Goal: Information Seeking & Learning: Learn about a topic

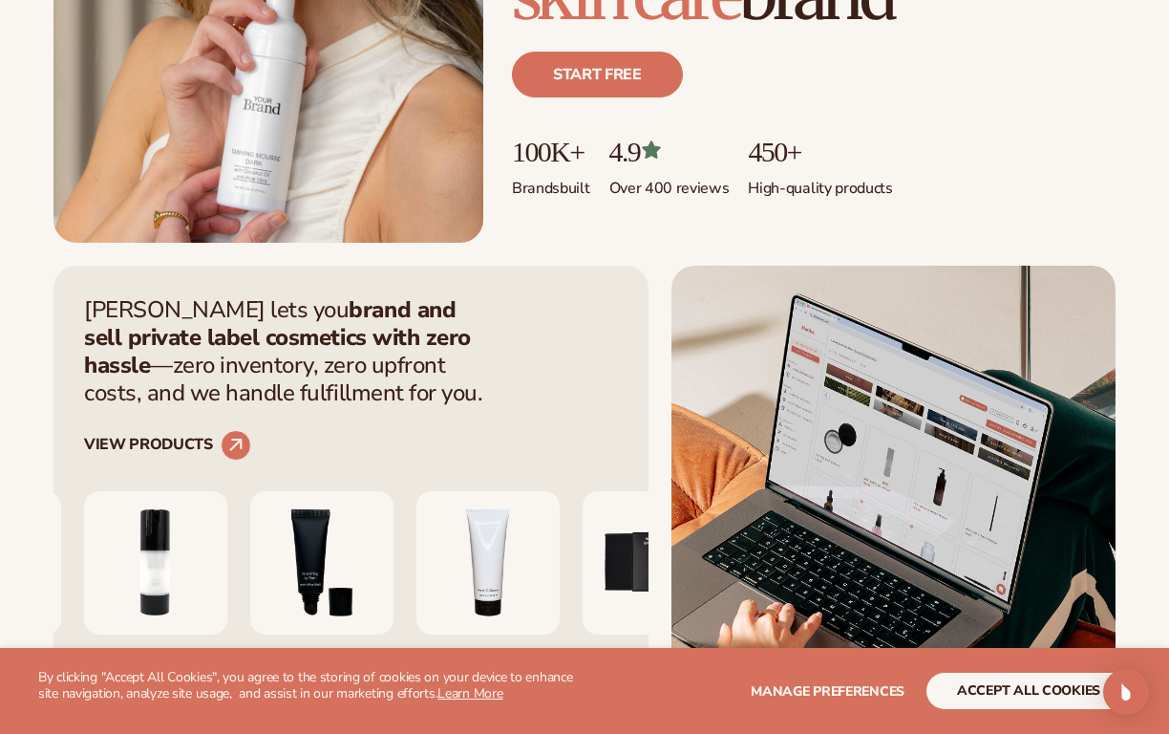
scroll to position [521, 0]
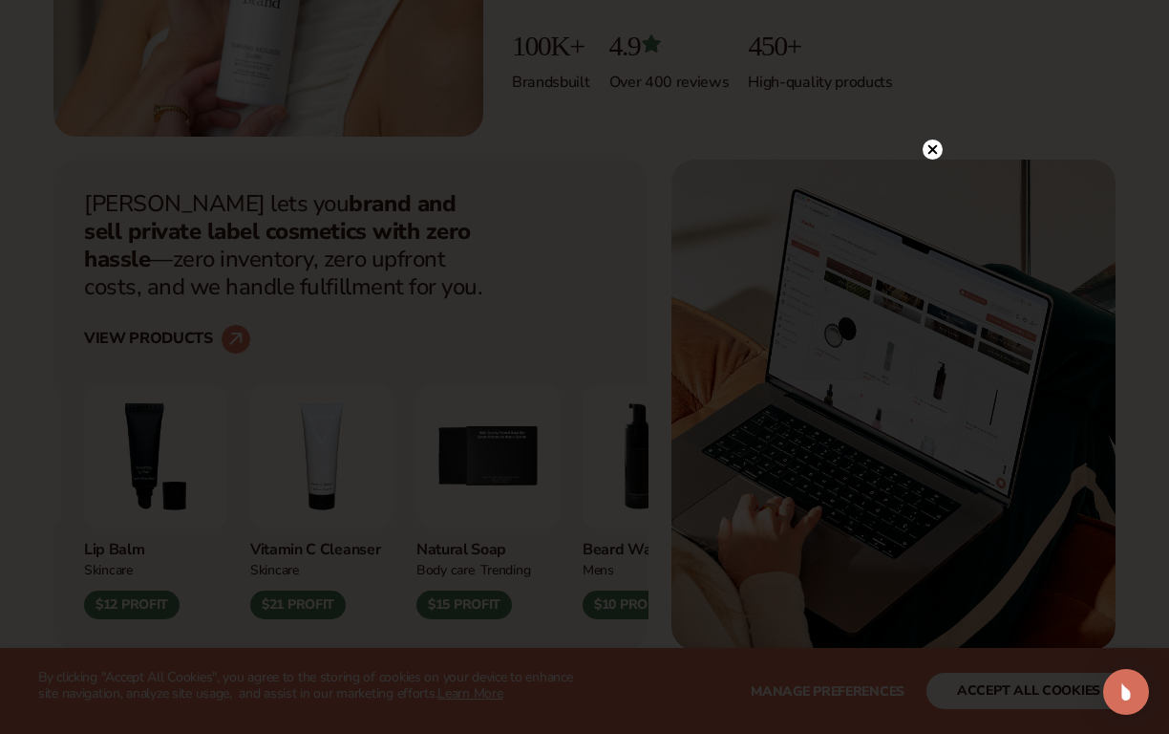
click at [936, 150] on circle at bounding box center [933, 149] width 20 height 20
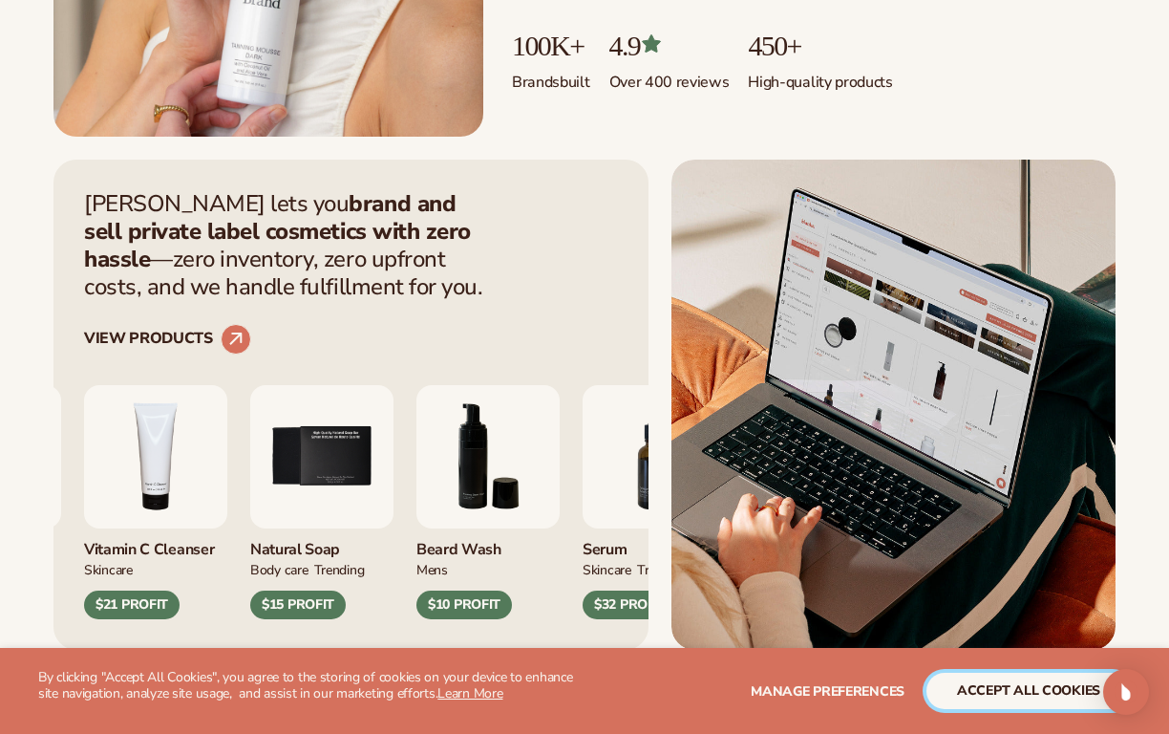
click at [1024, 694] on button "accept all cookies" at bounding box center [1029, 691] width 204 height 36
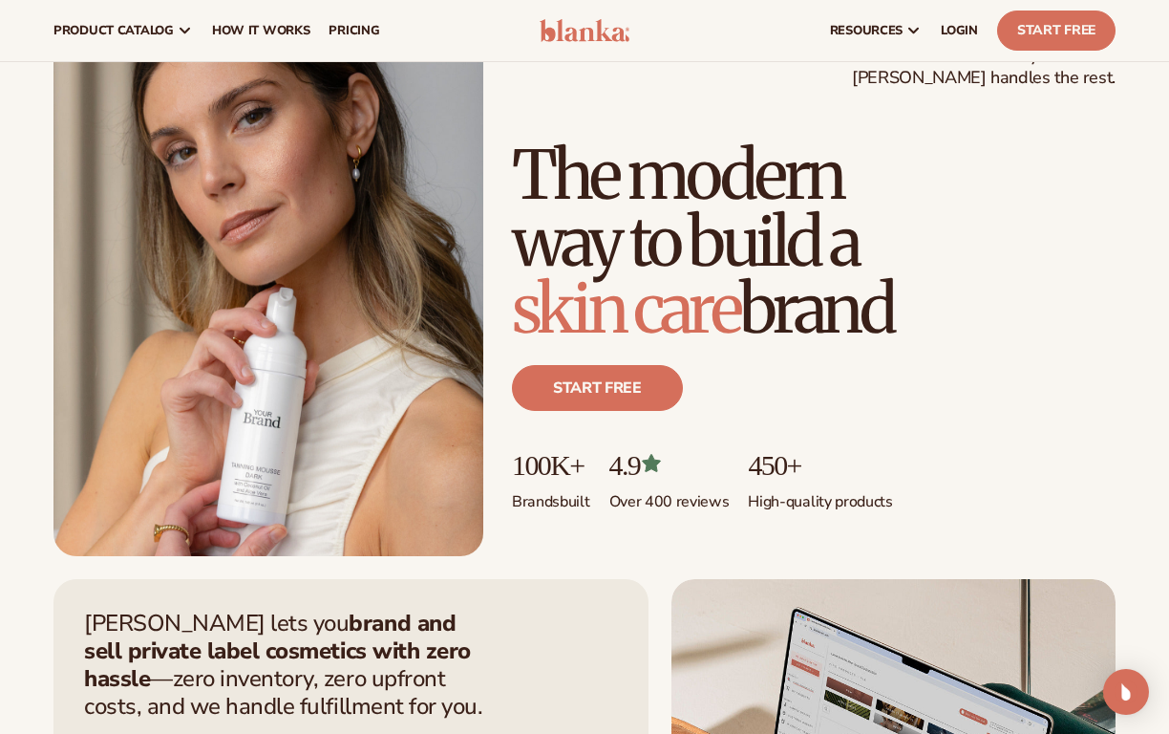
scroll to position [0, 0]
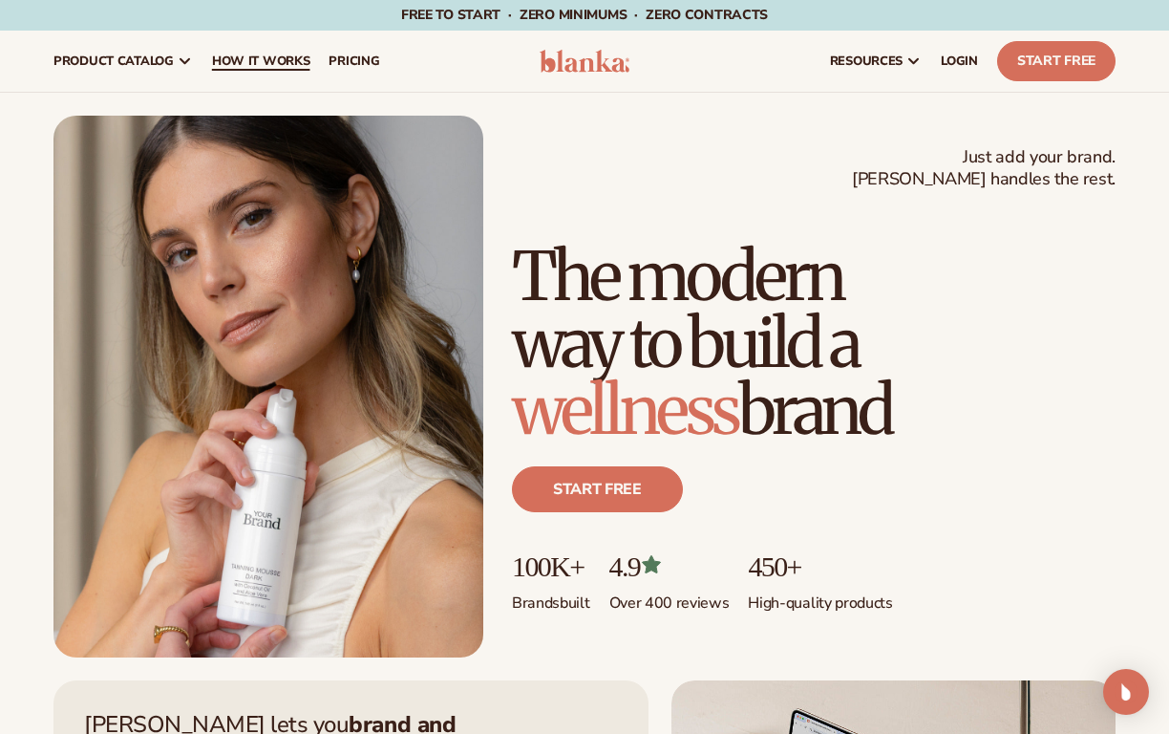
click at [261, 58] on span "How It Works" at bounding box center [261, 61] width 98 height 15
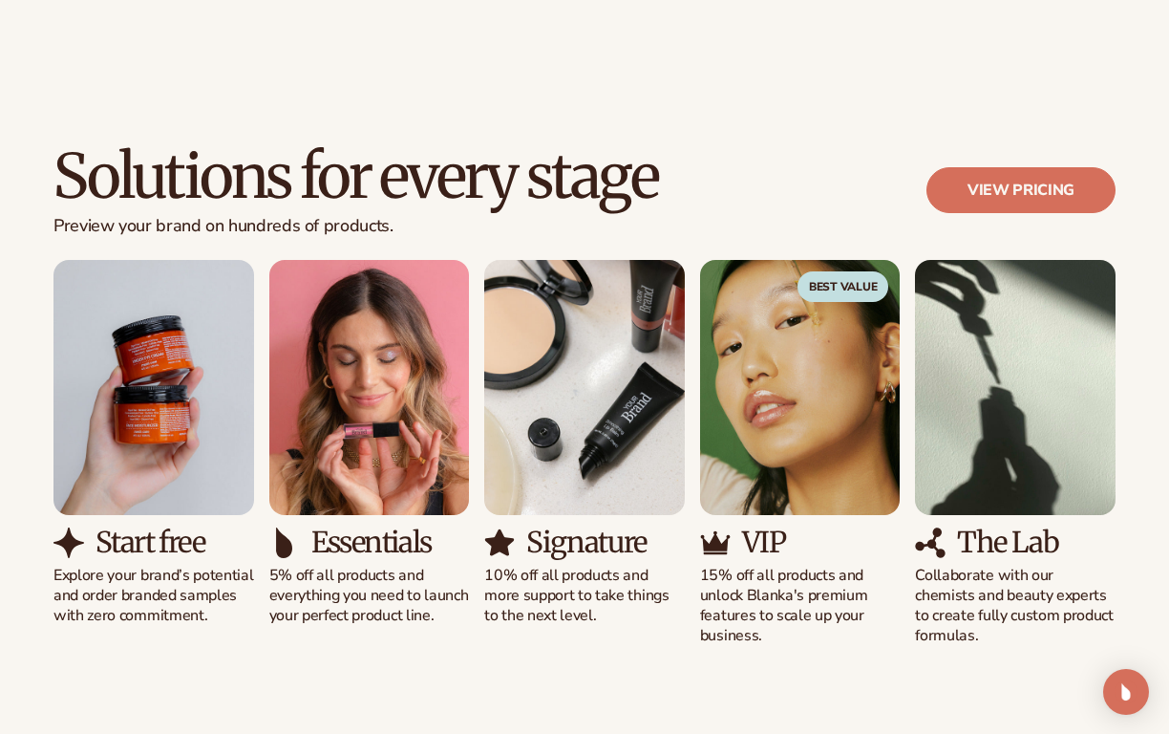
scroll to position [1093, 0]
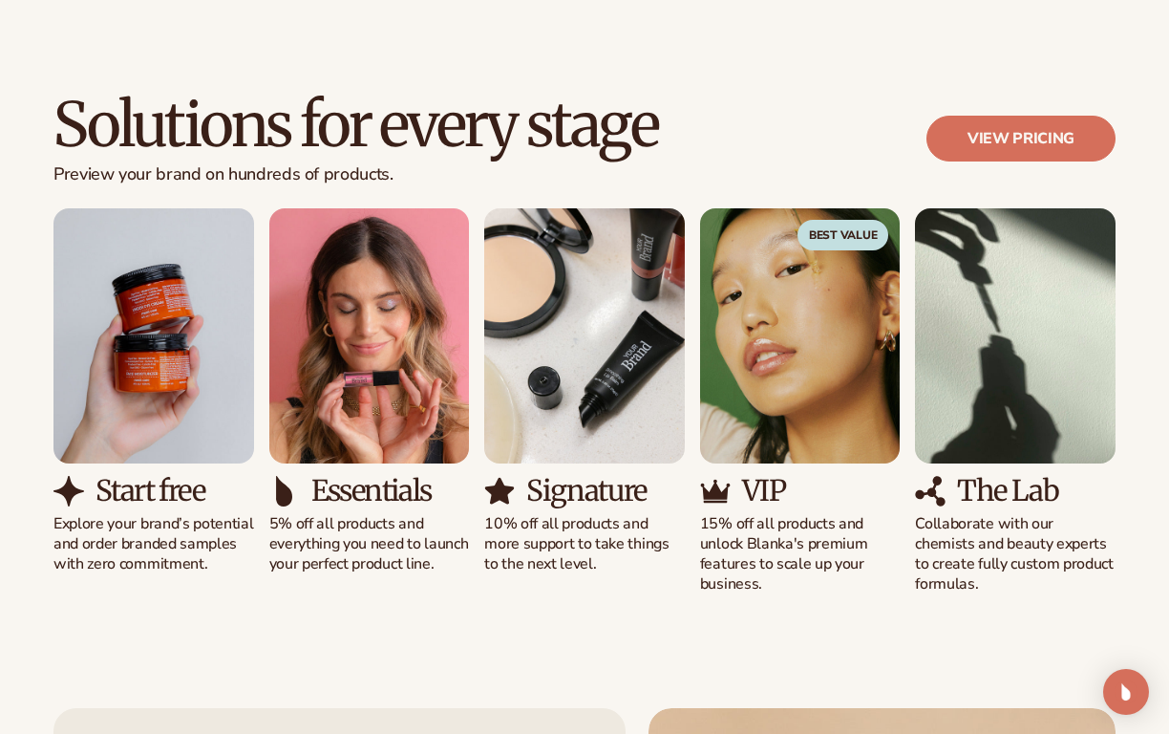
click at [360, 406] on img "2 / 5" at bounding box center [369, 336] width 201 height 256
click at [367, 353] on img "2 / 5" at bounding box center [369, 336] width 201 height 256
click at [359, 452] on img "2 / 5" at bounding box center [369, 336] width 201 height 256
click at [373, 524] on p "5% off all products and everything you need to launch your perfect product line." at bounding box center [369, 543] width 201 height 59
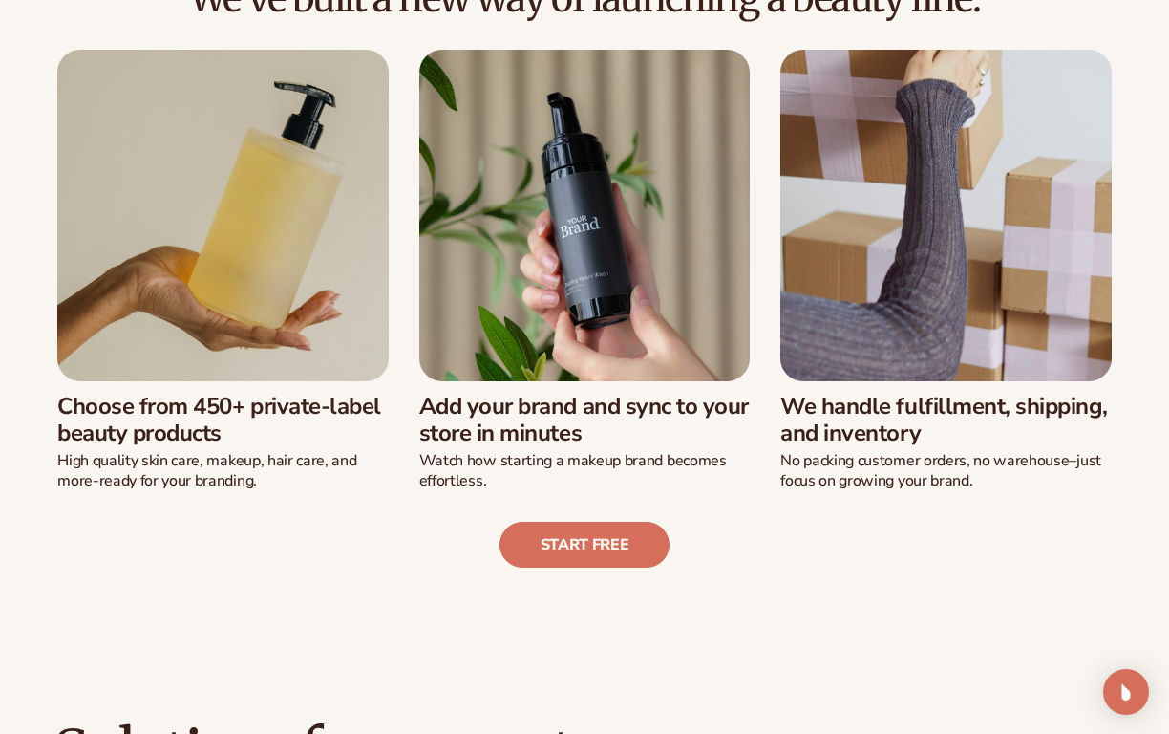
scroll to position [0, 0]
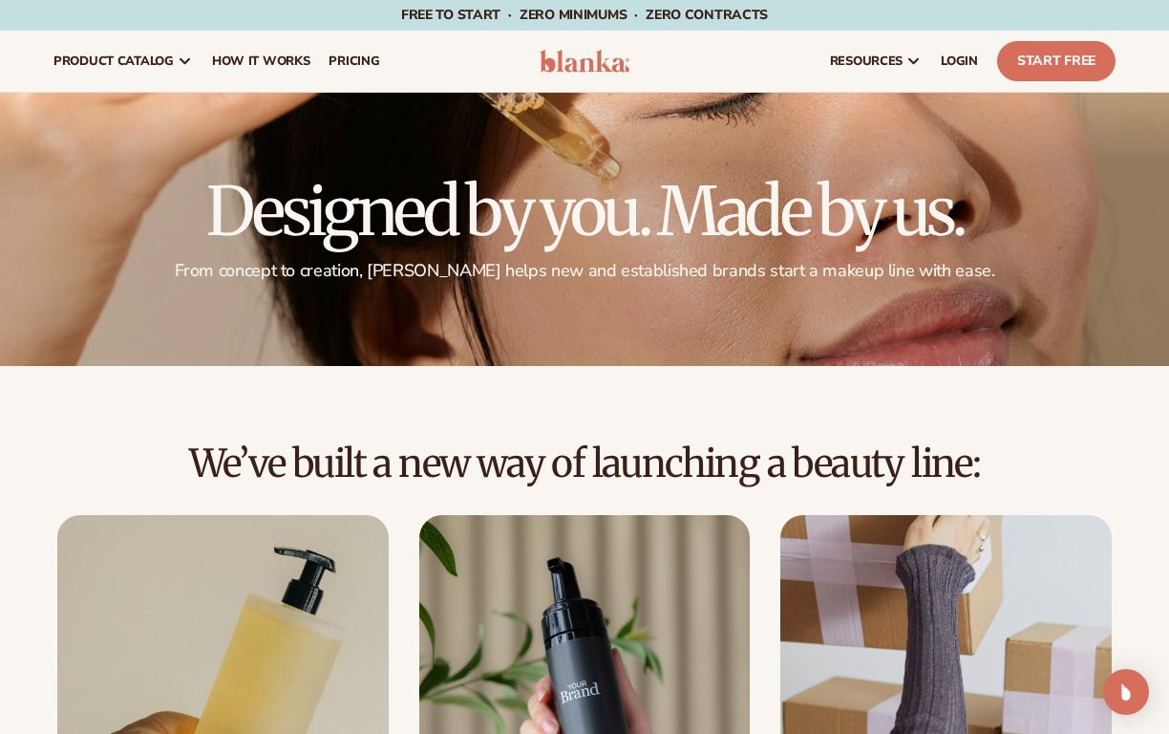
click at [576, 61] on img at bounding box center [585, 61] width 90 height 23
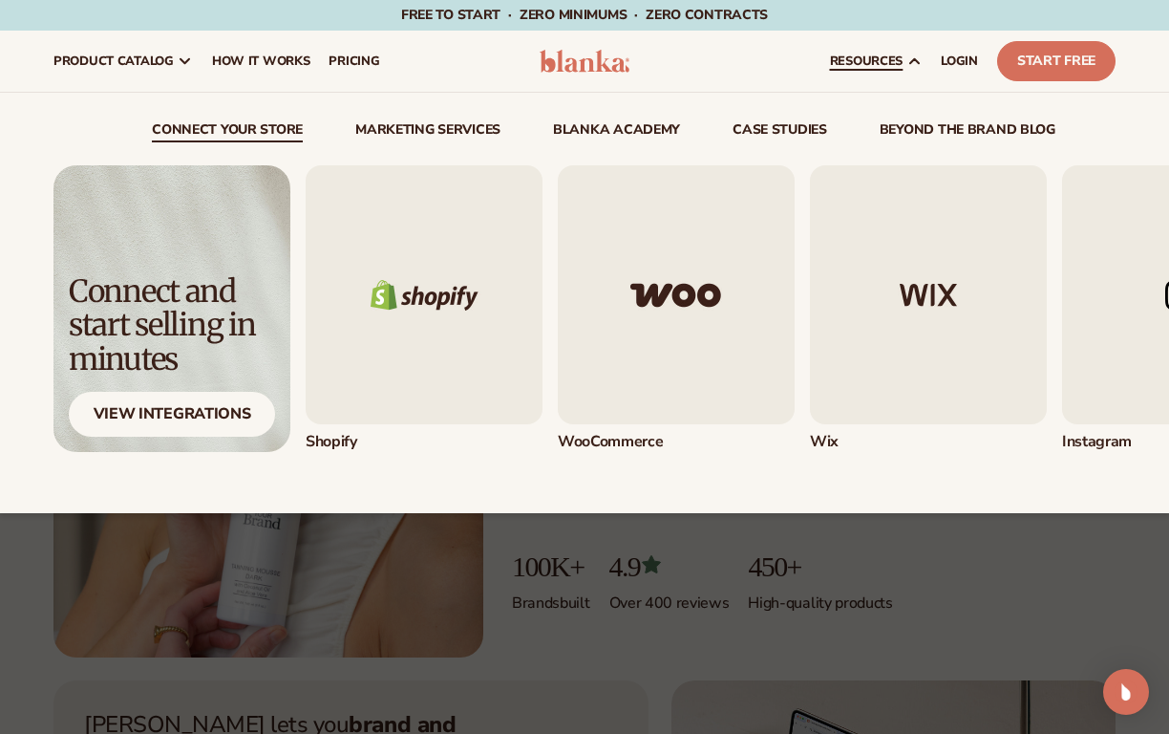
click at [865, 58] on span "resources" at bounding box center [866, 61] width 73 height 15
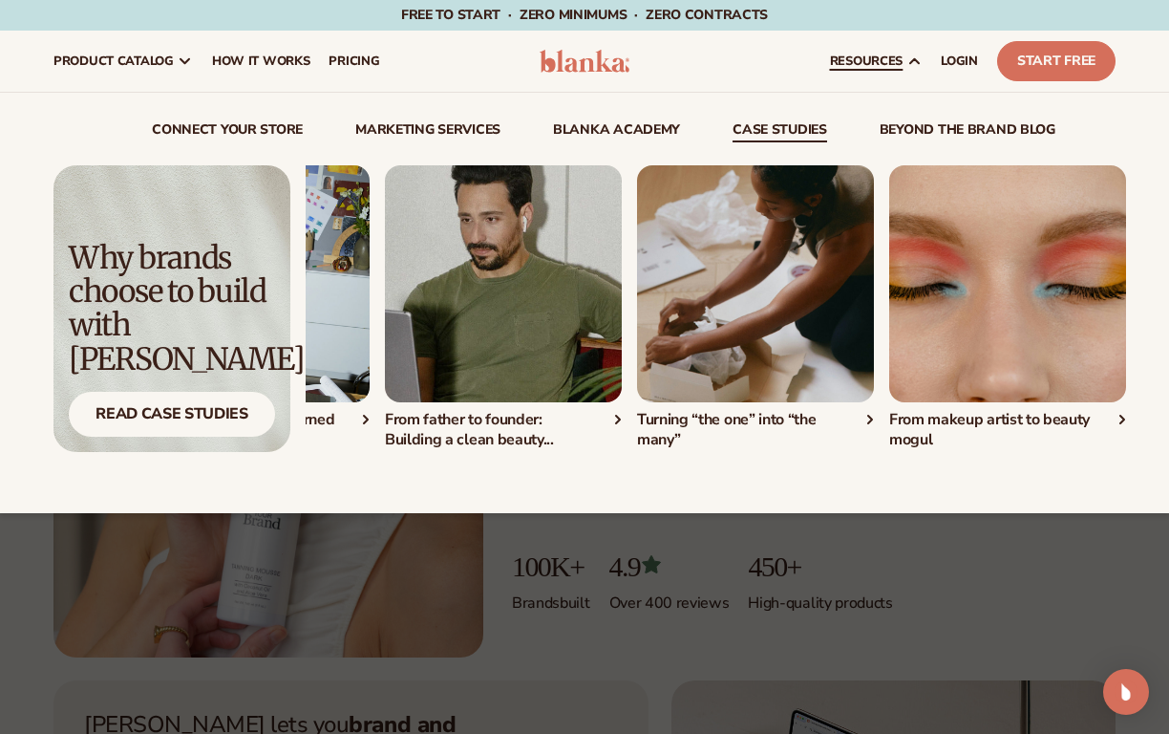
click at [977, 336] on img "4 / 4" at bounding box center [1008, 283] width 237 height 237
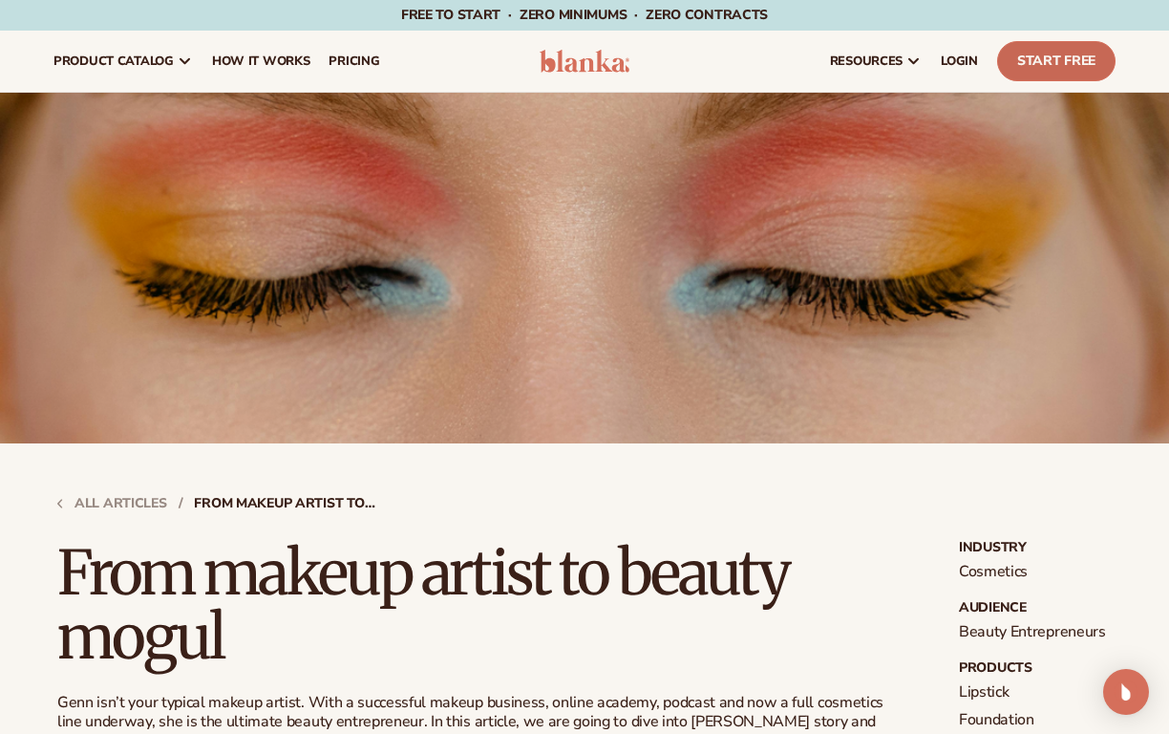
click at [1037, 57] on link "Start Free" at bounding box center [1056, 61] width 118 height 40
click at [375, 62] on span "pricing" at bounding box center [354, 61] width 51 height 15
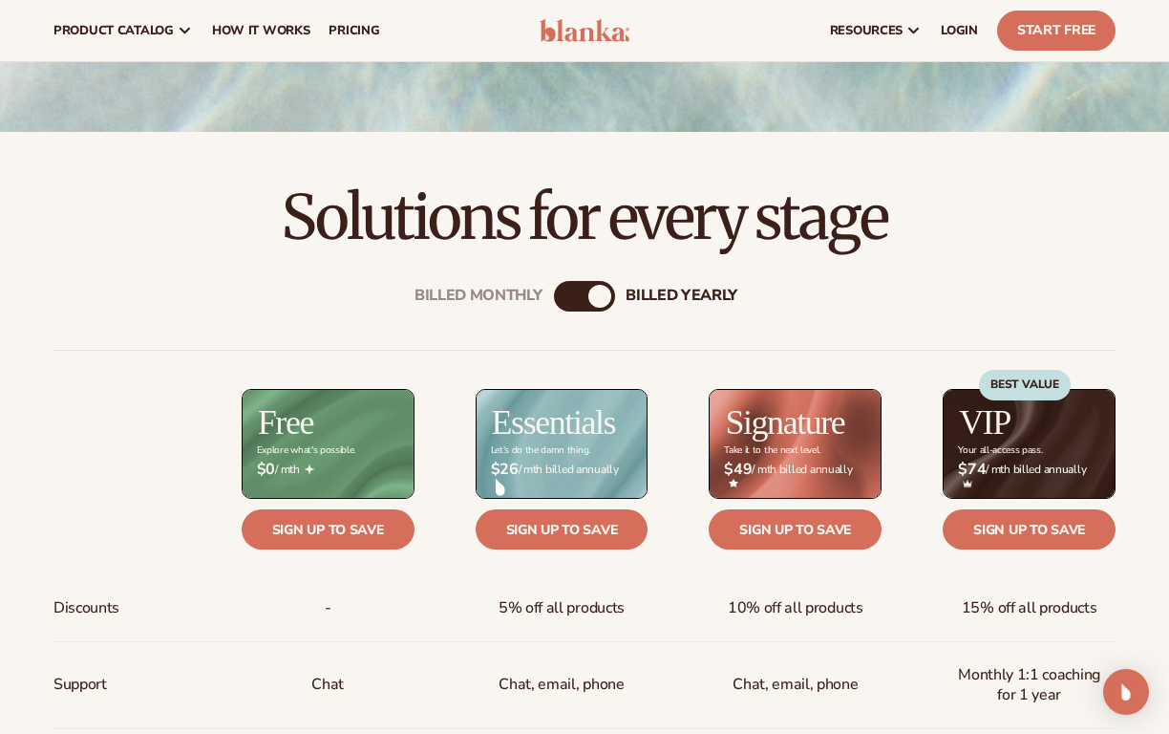
scroll to position [415, 0]
